Goal: Information Seeking & Learning: Learn about a topic

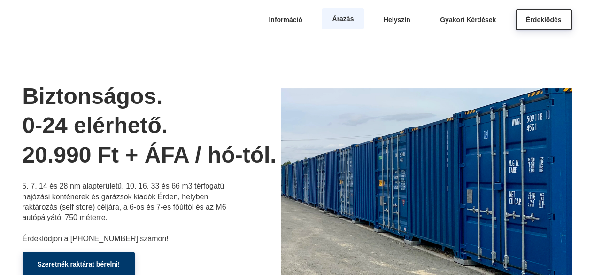
click at [339, 21] on span "Árazás" at bounding box center [343, 19] width 22 height 8
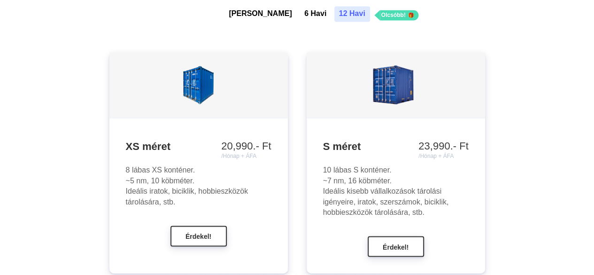
scroll to position [826, 0]
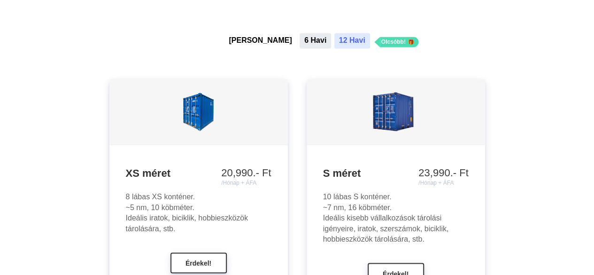
click at [300, 43] on button "6 Havi" at bounding box center [315, 40] width 31 height 15
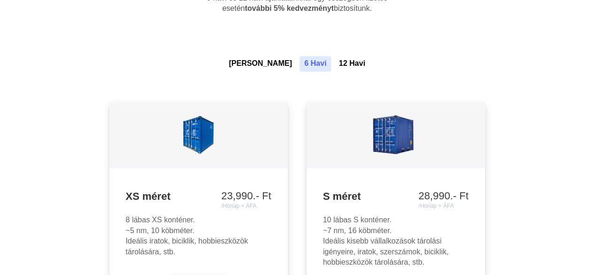
scroll to position [796, 0]
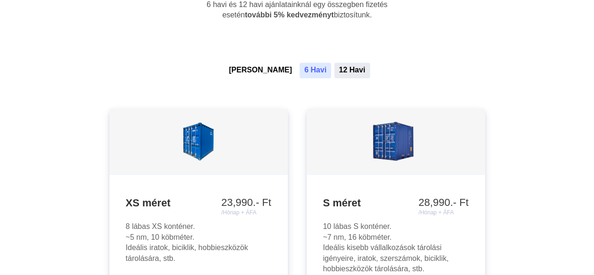
click at [338, 64] on button "12 Havi" at bounding box center [352, 69] width 36 height 15
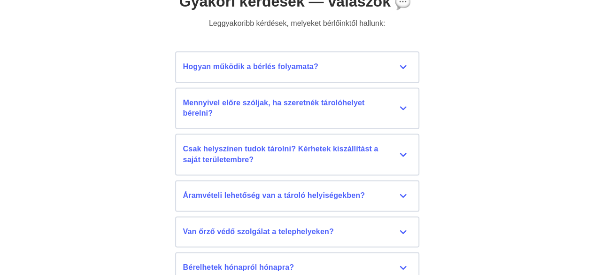
scroll to position [4194, 0]
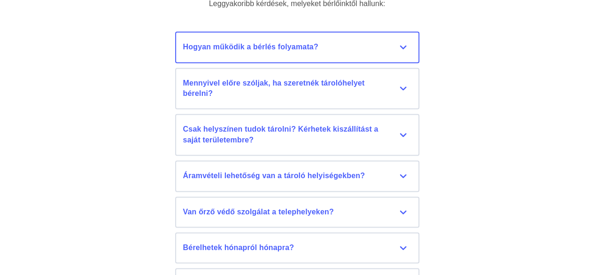
click at [402, 50] on button "Hogyan működik a bérlés folyamata? Írjon nekünk levelet az info@erdraktar.hu ol…" at bounding box center [297, 46] width 244 height 31
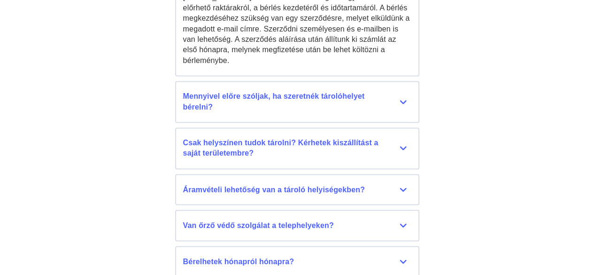
scroll to position [4324, 0]
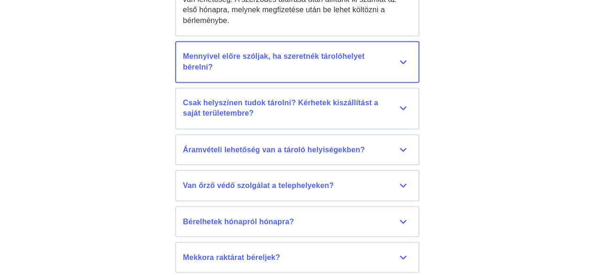
click at [405, 51] on div "Mennyivel előre szóljak, ha szeretnék tárolóhelyet bérelni?" at bounding box center [297, 61] width 228 height 21
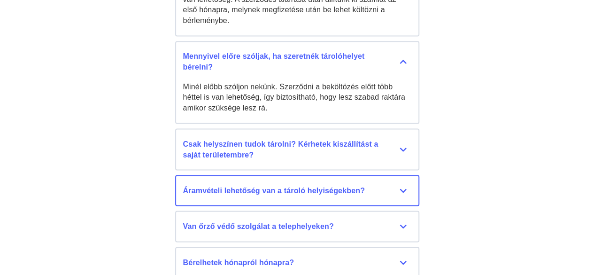
click at [404, 185] on div "Áramvételi lehetőség van a tároló helyiségekben?" at bounding box center [297, 190] width 228 height 10
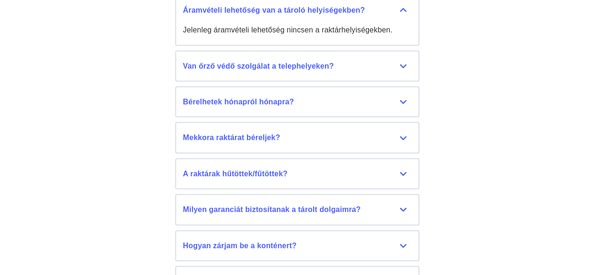
scroll to position [4511, 0]
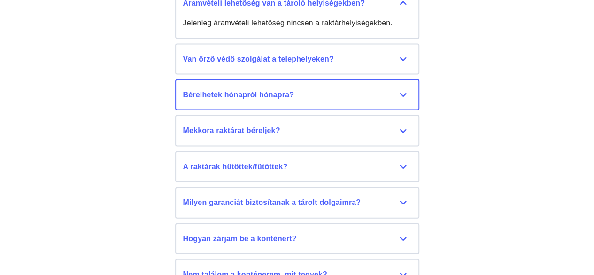
click at [406, 90] on div "Bérelhetek hónapról hónapra?" at bounding box center [297, 95] width 228 height 10
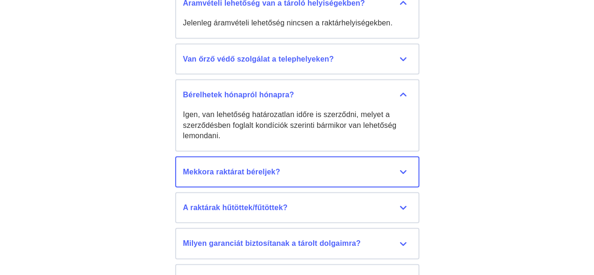
click at [403, 167] on div "Mekkora raktárat béreljek?" at bounding box center [297, 172] width 228 height 10
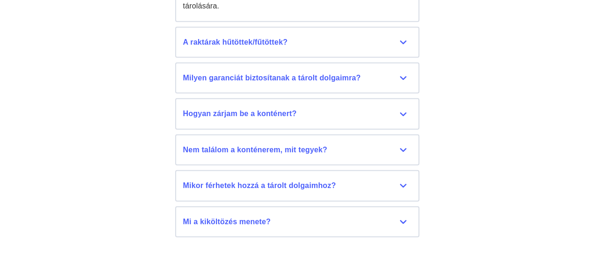
scroll to position [4749, 0]
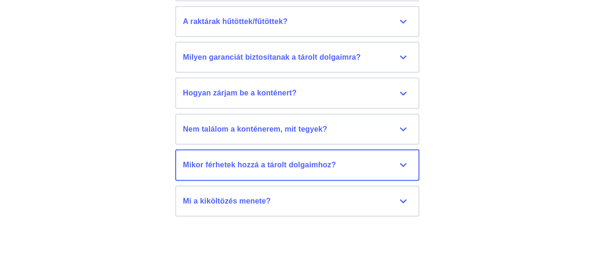
click at [401, 160] on div "Mikor férhetek hozzá a tárolt dolgaimhoz?" at bounding box center [297, 165] width 228 height 10
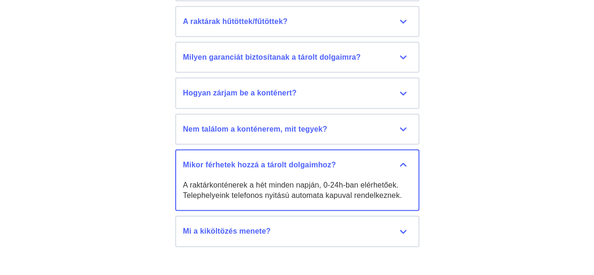
click at [401, 160] on div "Mikor férhetek hozzá a tárolt dolgaimhoz?" at bounding box center [297, 165] width 228 height 10
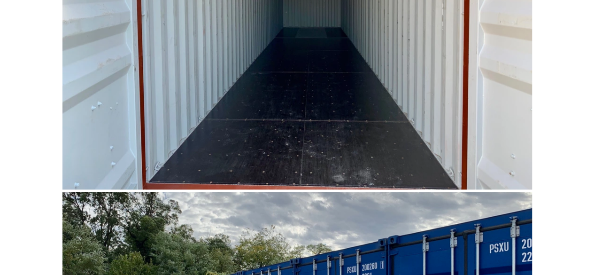
scroll to position [2138, 0]
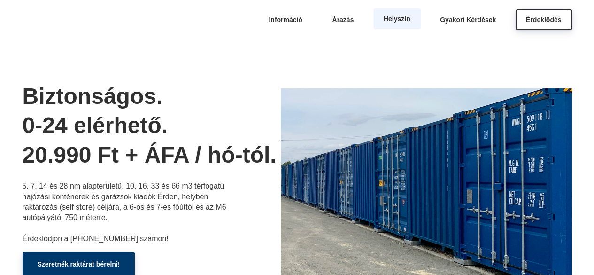
click at [393, 20] on span "Helyszín" at bounding box center [397, 19] width 27 height 8
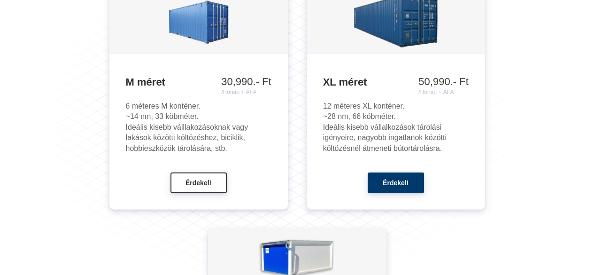
scroll to position [1143, 0]
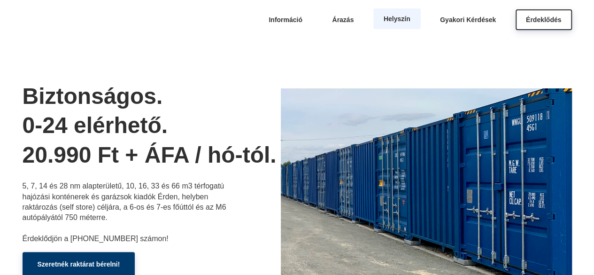
click at [393, 21] on span "Helyszín" at bounding box center [397, 19] width 27 height 8
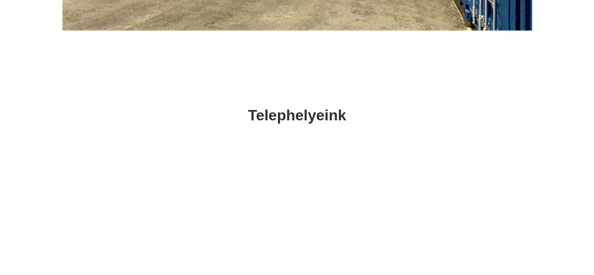
scroll to position [3445, 0]
